Goal: Transaction & Acquisition: Download file/media

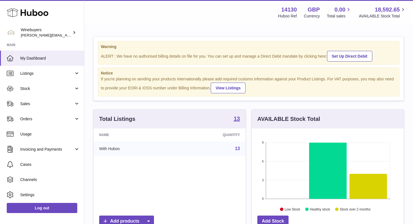
scroll to position [88, 152]
click at [31, 88] on span "Stock" at bounding box center [47, 88] width 54 height 5
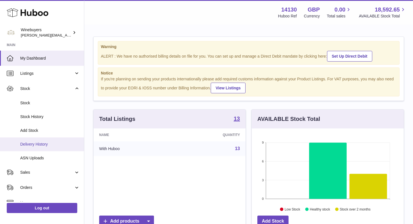
click at [45, 145] on span "Delivery History" at bounding box center [50, 144] width 60 height 5
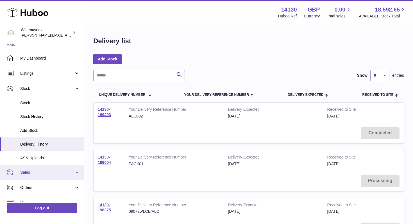
click at [49, 89] on span "Stock" at bounding box center [47, 88] width 54 height 5
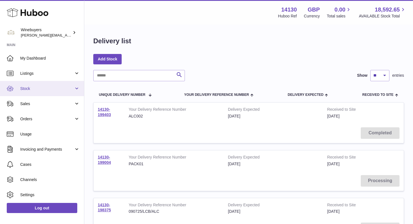
click at [44, 89] on span "Stock" at bounding box center [47, 88] width 54 height 5
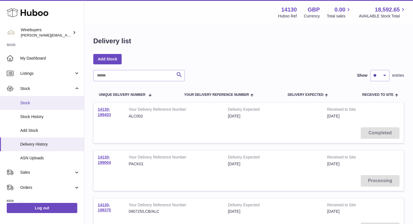
click at [31, 99] on link "Stock" at bounding box center [42, 103] width 84 height 14
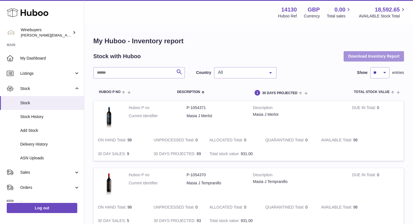
click at [372, 56] on button "Download Inventory Report" at bounding box center [374, 56] width 60 height 10
